Goal: Check status

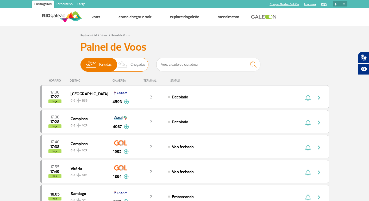
click at [123, 67] on img at bounding box center [122, 65] width 15 height 14
click at [80, 62] on input "Partidas Chegadas" at bounding box center [80, 62] width 0 height 0
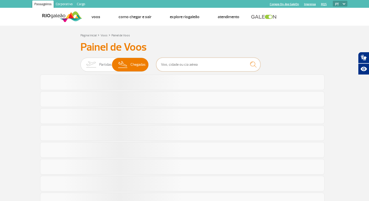
click at [175, 61] on input "text" at bounding box center [208, 65] width 104 height 14
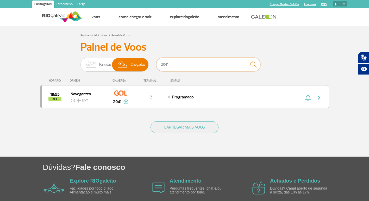
click at [175, 61] on input "2041" at bounding box center [208, 65] width 104 height 14
type input "2"
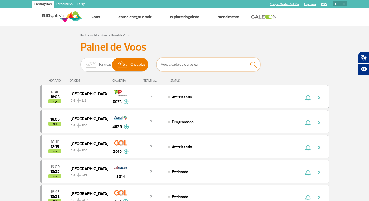
click at [222, 65] on input "text" at bounding box center [208, 65] width 104 height 14
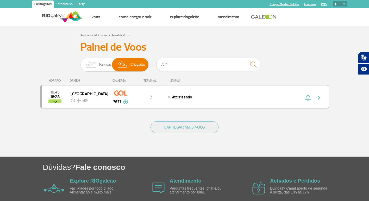
click at [318, 97] on img "button" at bounding box center [319, 98] width 6 height 6
click at [322, 97] on img "button" at bounding box center [319, 98] width 6 height 6
click at [228, 61] on input "7671" at bounding box center [208, 65] width 104 height 14
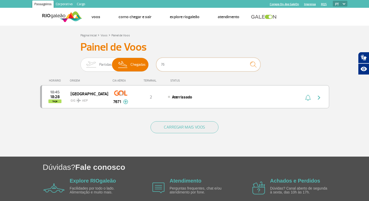
type input "7"
